Goal: Information Seeking & Learning: Learn about a topic

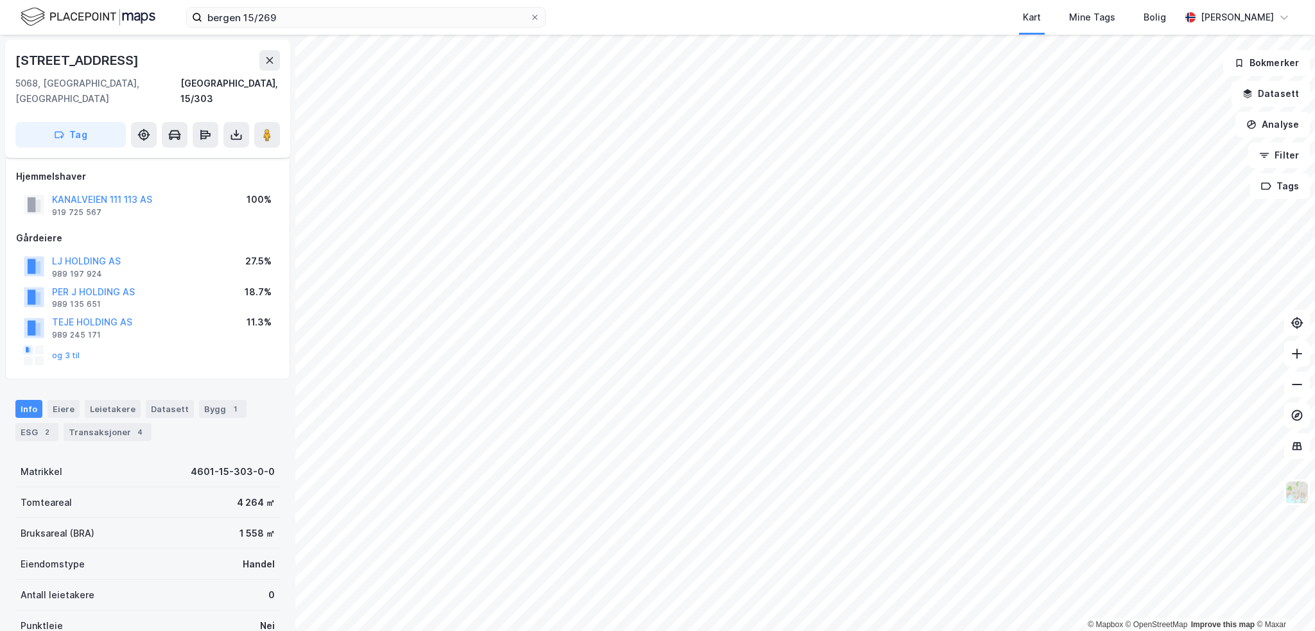
scroll to position [154, 0]
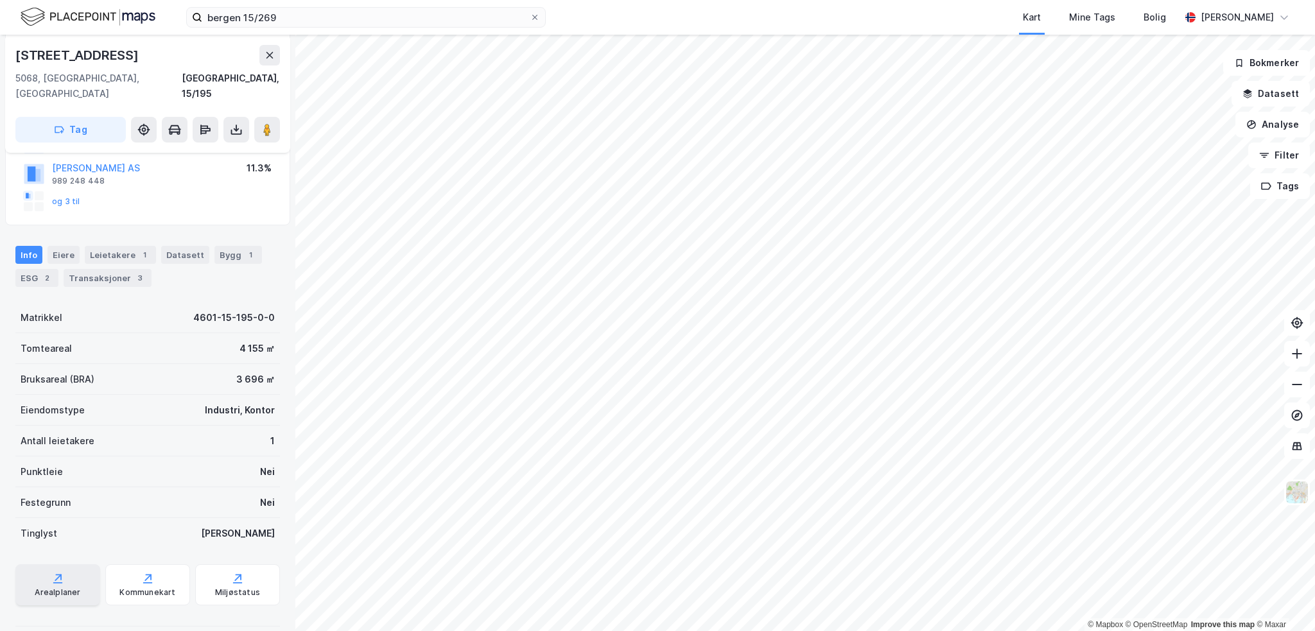
click at [51, 588] on div "Arealplaner" at bounding box center [58, 593] width 46 height 10
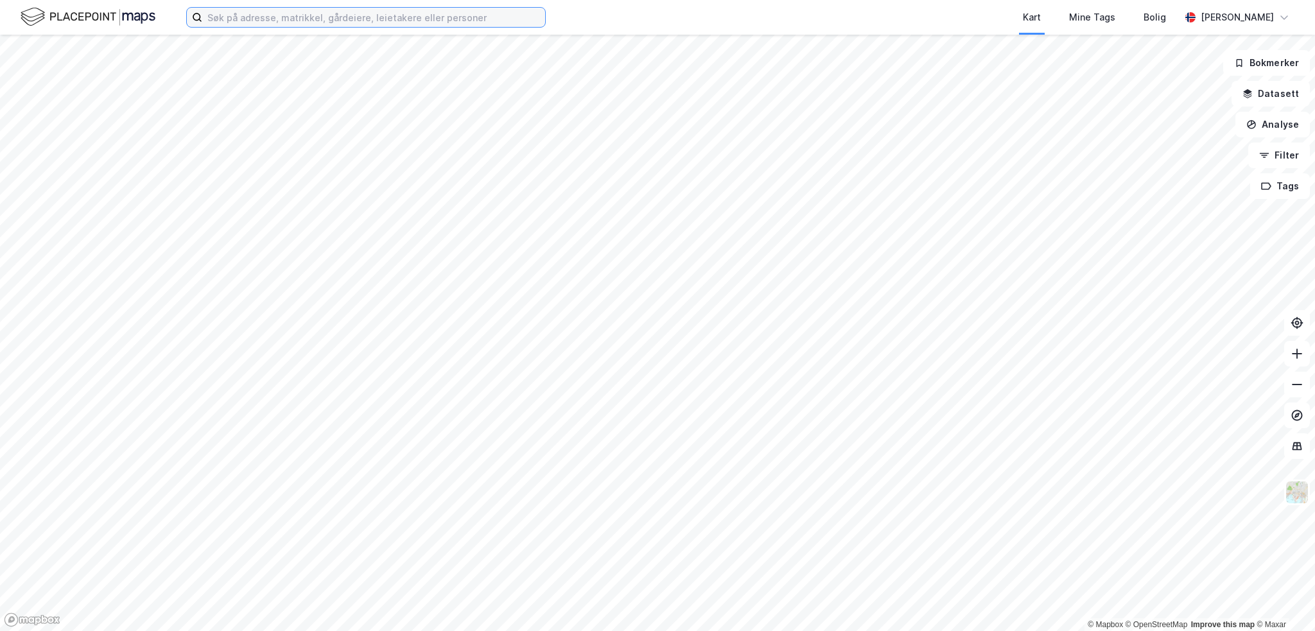
click at [231, 16] on input at bounding box center [373, 17] width 343 height 19
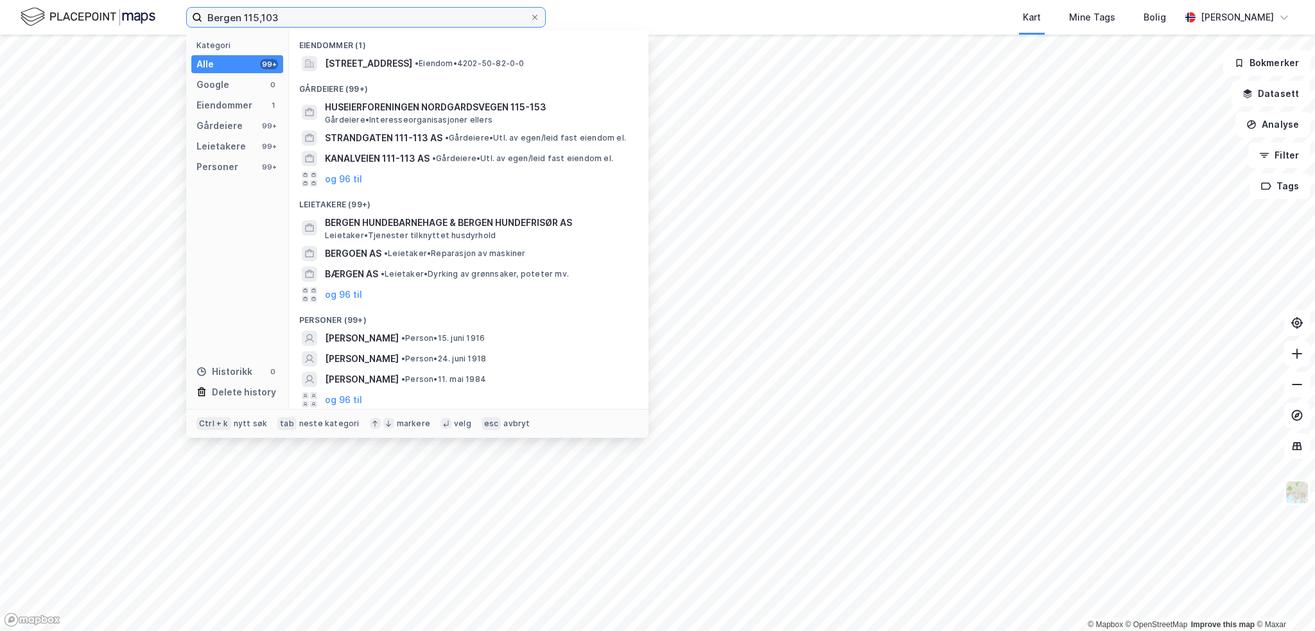
click at [262, 16] on input "Bergen 115,103" at bounding box center [366, 17] width 328 height 19
click at [259, 19] on input "Bergen 115,103" at bounding box center [366, 17] width 328 height 19
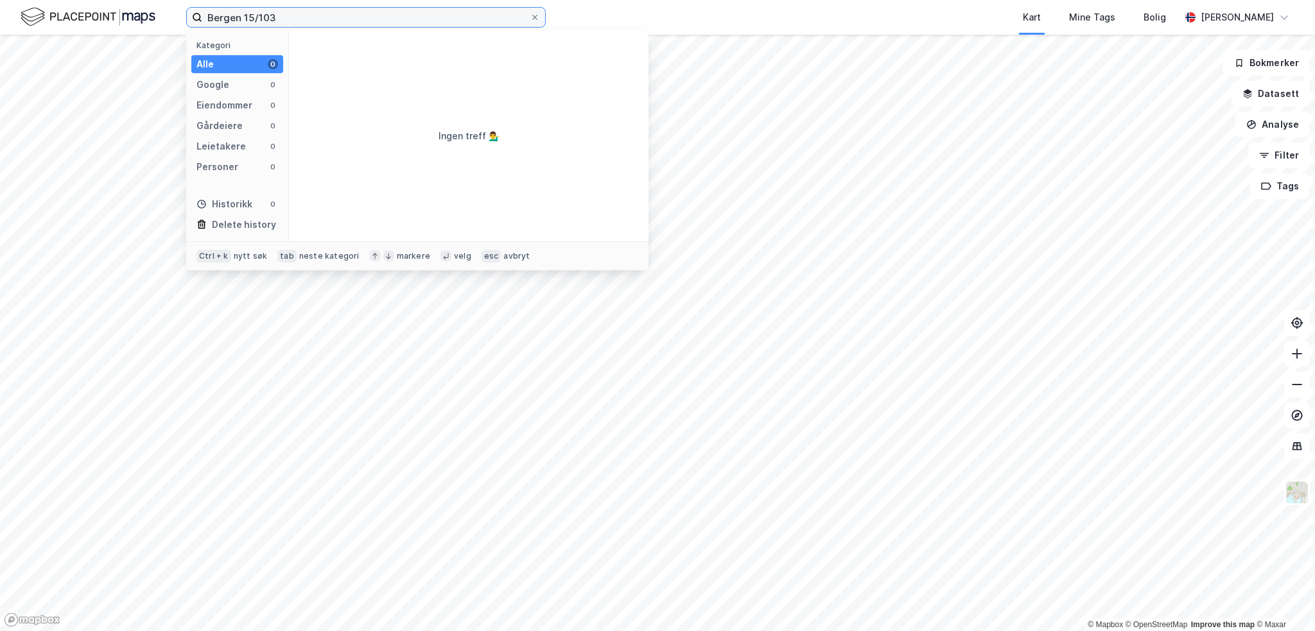
click at [334, 19] on input "Bergen 15/103" at bounding box center [366, 17] width 328 height 19
click at [337, 18] on input "Bergen 15/103" at bounding box center [366, 17] width 328 height 19
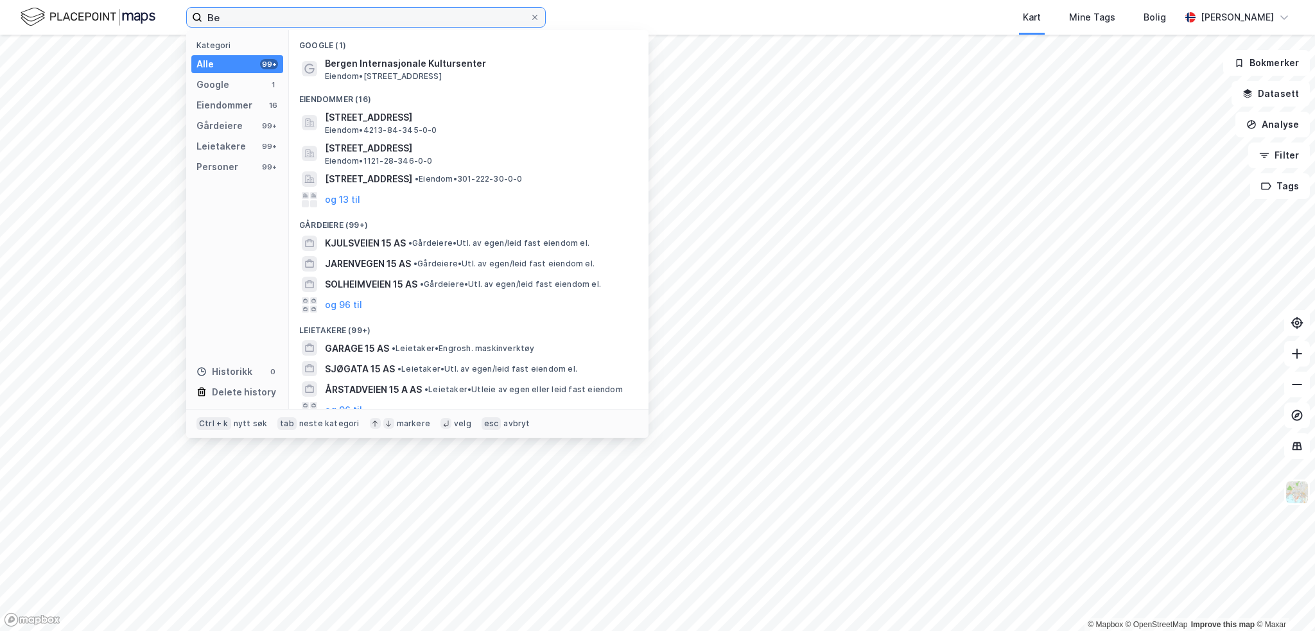
type input "B"
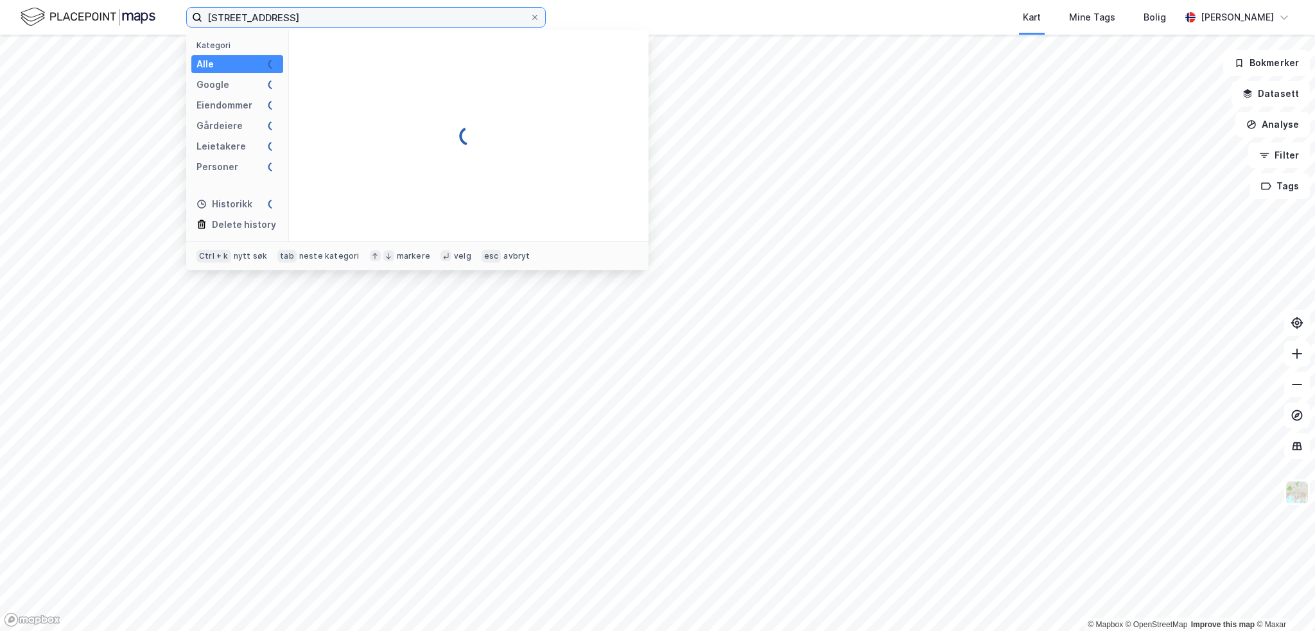
type input "[STREET_ADDRESS]"
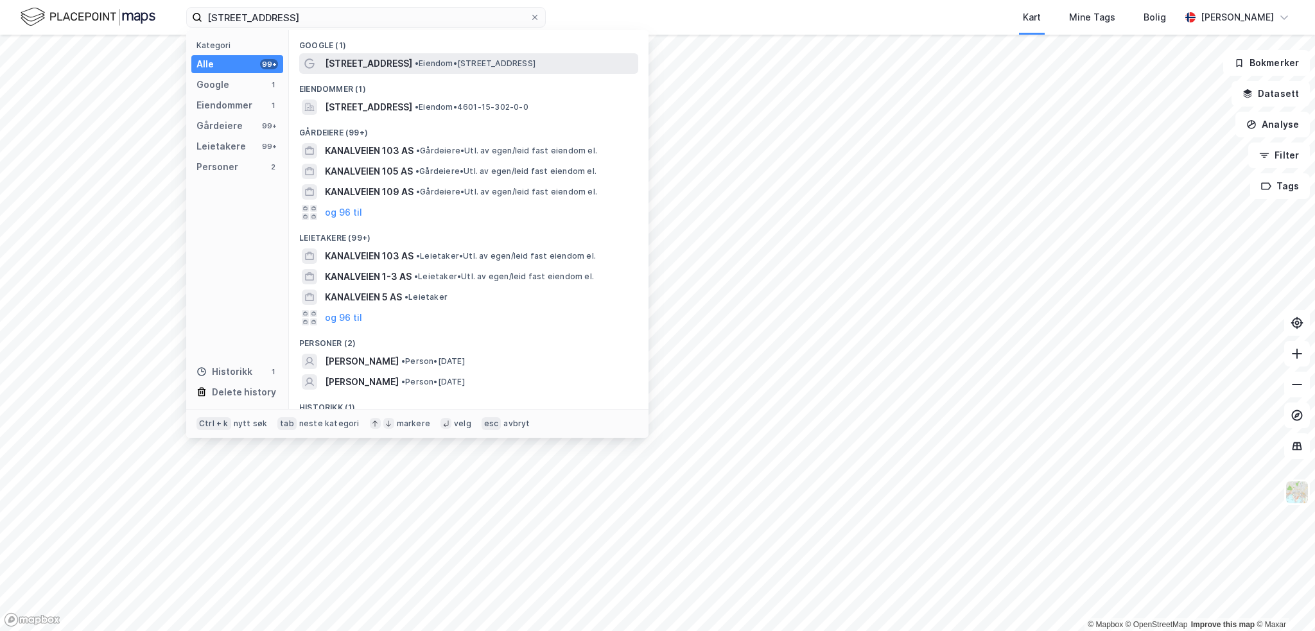
click at [354, 58] on span "[STREET_ADDRESS]" at bounding box center [368, 63] width 87 height 15
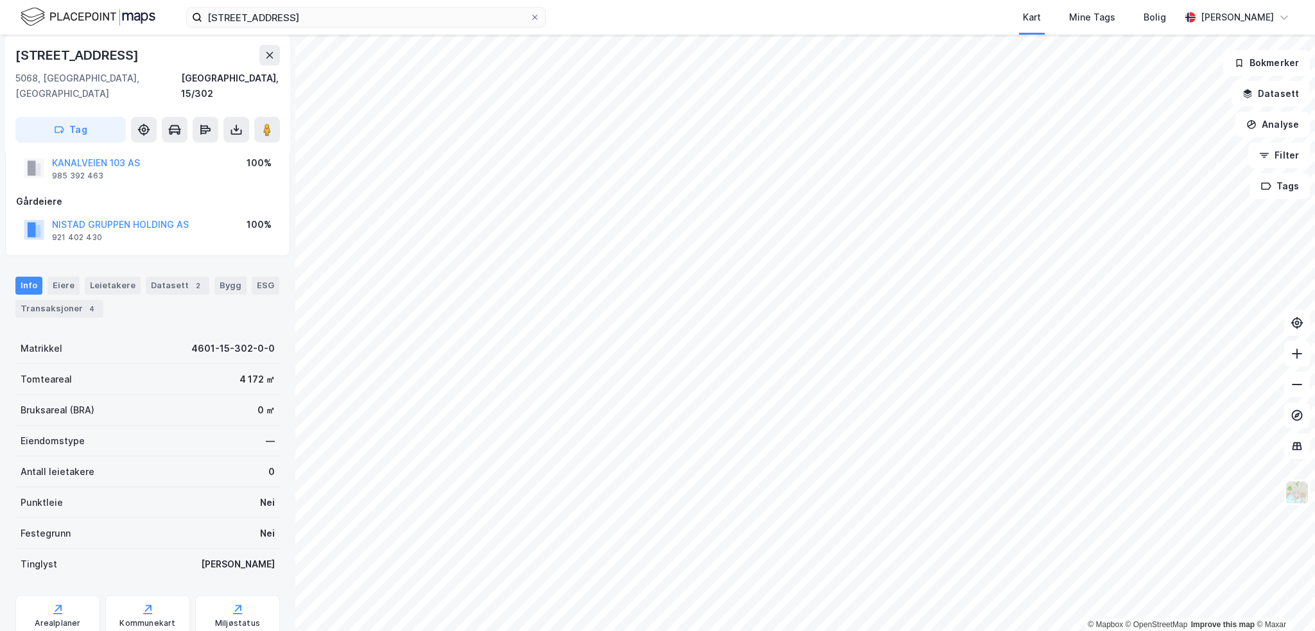
scroll to position [67, 0]
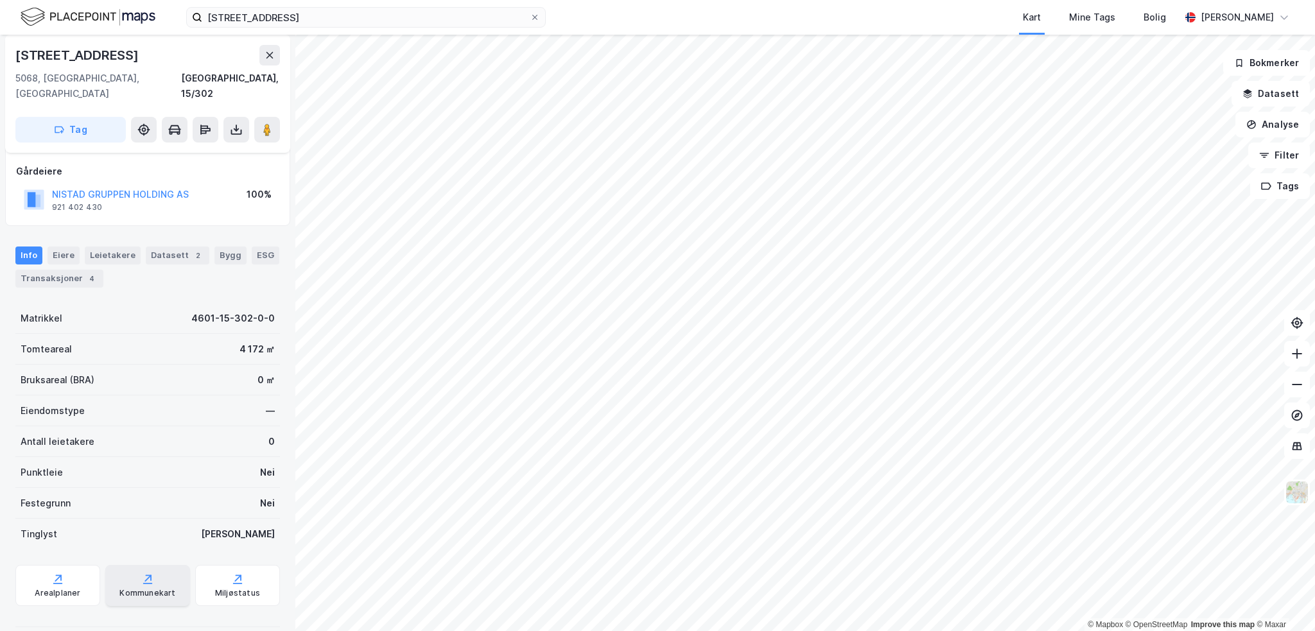
click at [138, 588] on div "Kommunekart" at bounding box center [147, 593] width 56 height 10
click at [57, 571] on div "Arealplaner" at bounding box center [57, 585] width 85 height 41
click at [139, 588] on div "Kommunekart" at bounding box center [147, 593] width 56 height 10
click at [214, 571] on div "Miljøstatus" at bounding box center [237, 585] width 85 height 41
click at [121, 570] on div "Kommunekart" at bounding box center [147, 585] width 85 height 41
